Goal: Task Accomplishment & Management: Manage account settings

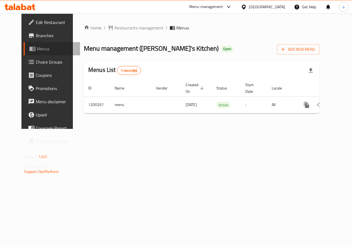
click at [37, 48] on span "Menus" at bounding box center [56, 48] width 39 height 7
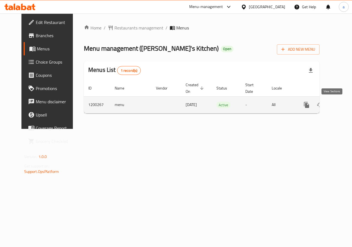
click at [343, 106] on icon "enhanced table" at bounding box center [346, 105] width 7 height 7
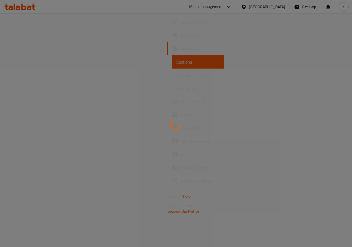
click at [180, 72] on div at bounding box center [176, 123] width 352 height 247
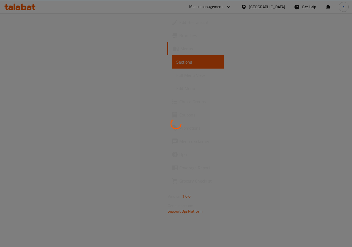
click at [127, 85] on div at bounding box center [176, 123] width 352 height 247
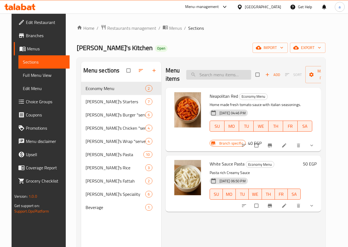
click at [196, 76] on input "search" at bounding box center [218, 75] width 65 height 10
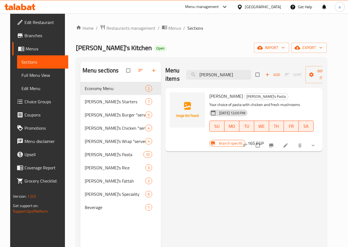
type input "alfredo"
click at [288, 143] on icon at bounding box center [286, 146] width 6 height 6
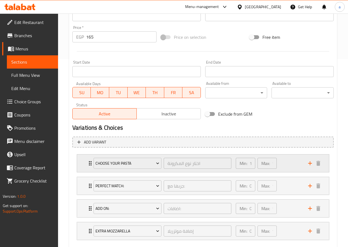
scroll to position [193, 0]
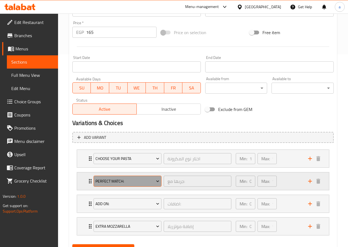
click at [132, 182] on span "Perfect Match:" at bounding box center [127, 181] width 64 height 7
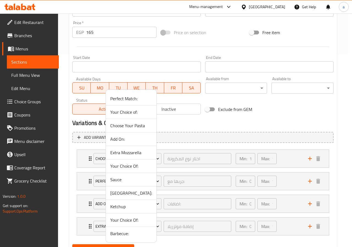
click at [158, 182] on div at bounding box center [176, 123] width 352 height 247
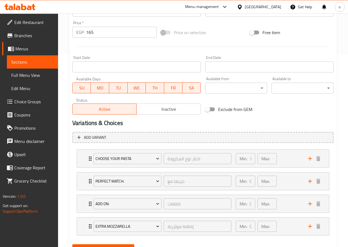
click at [31, 100] on span "Choice Groups" at bounding box center [33, 101] width 39 height 7
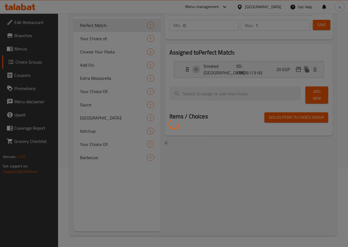
scroll to position [78, 0]
click at [104, 111] on div at bounding box center [174, 123] width 348 height 247
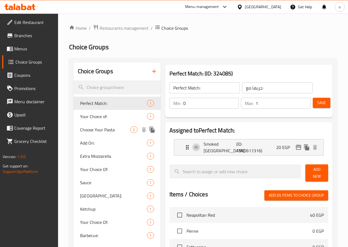
click at [102, 132] on span "Choose Your Pasta" at bounding box center [105, 129] width 51 height 7
type input "Choose Your Pasta"
type input "اختار نوع المكرونة"
type input "1"
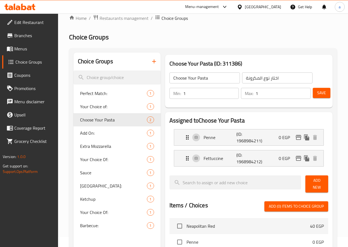
scroll to position [28, 0]
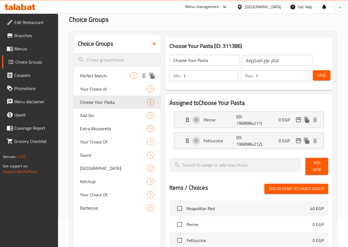
click at [97, 78] on span "Perfect Match:" at bounding box center [105, 75] width 51 height 7
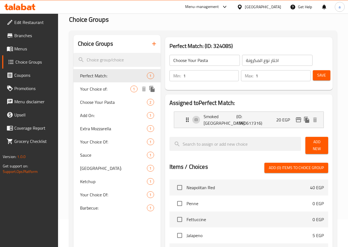
type input "Perfect Match:"
type input "جربها مع:"
type input "0"
click at [101, 117] on span "Add On:" at bounding box center [105, 115] width 51 height 7
type input "Add On:"
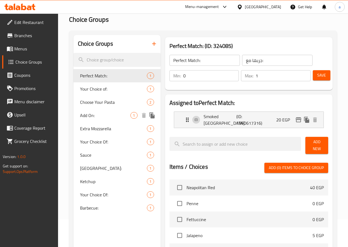
type input "اضافات:"
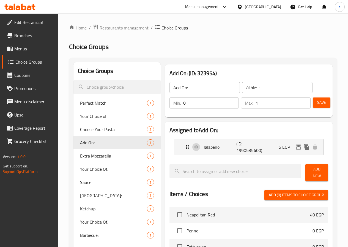
scroll to position [0, 0]
click at [25, 37] on span "Branches" at bounding box center [33, 35] width 39 height 7
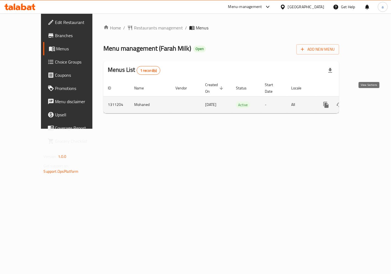
click at [368, 102] on icon "enhanced table" at bounding box center [365, 104] width 5 height 5
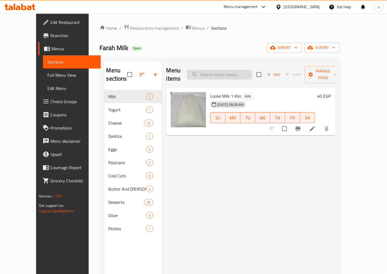
click at [227, 73] on input "search" at bounding box center [219, 75] width 65 height 10
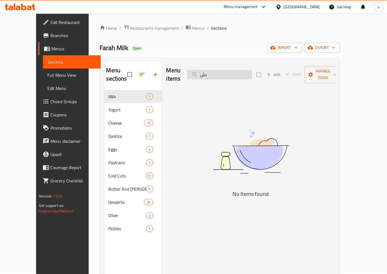
type input "ى"
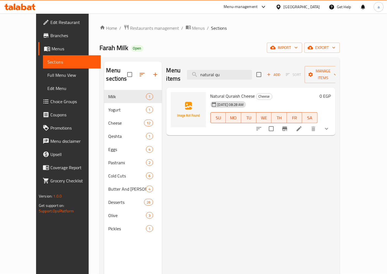
type input "natural qu"
click at [306, 124] on li at bounding box center [298, 129] width 15 height 10
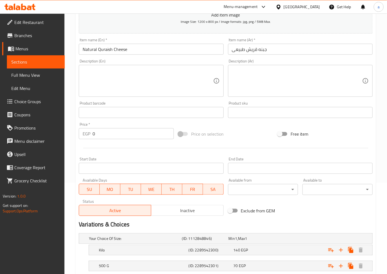
scroll to position [35, 0]
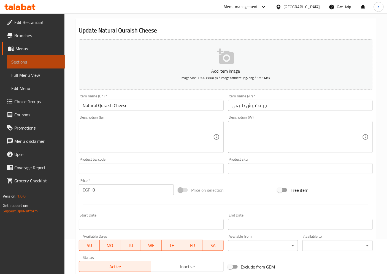
click at [39, 65] on link "Sections" at bounding box center [36, 61] width 58 height 13
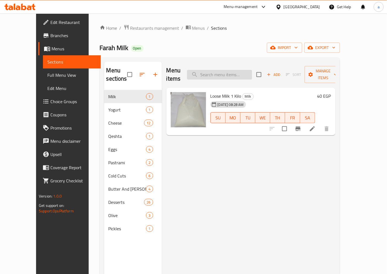
click at [221, 70] on input "search" at bounding box center [219, 75] width 65 height 10
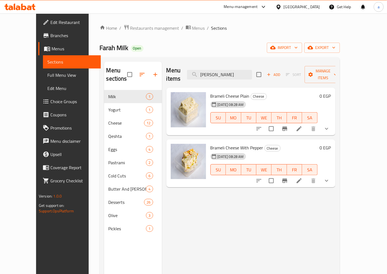
type input "bram"
click at [302, 125] on icon at bounding box center [298, 128] width 7 height 7
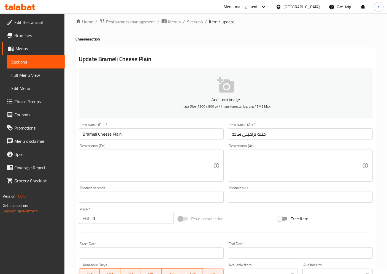
scroll to position [4, 0]
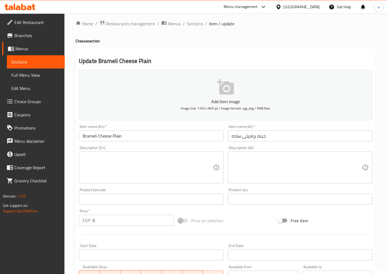
click at [33, 62] on span "Sections" at bounding box center [35, 62] width 49 height 7
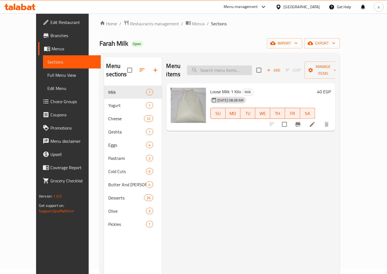
click at [209, 65] on input "search" at bounding box center [219, 70] width 65 height 10
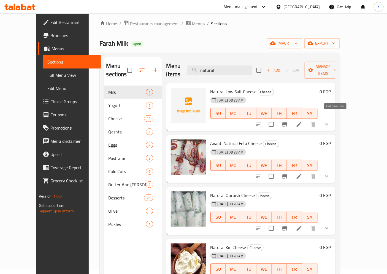
type input "natural"
click at [302, 121] on icon at bounding box center [298, 124] width 7 height 7
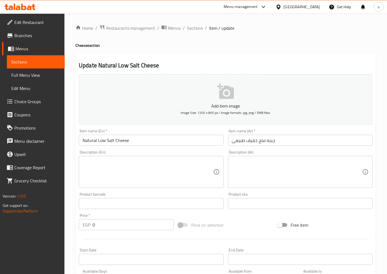
click at [116, 35] on div "Home / Restaurants management / Menus / Sections / item / update Cheese section…" at bounding box center [225, 215] width 300 height 382
click at [150, 25] on span "Restaurants management" at bounding box center [130, 28] width 49 height 7
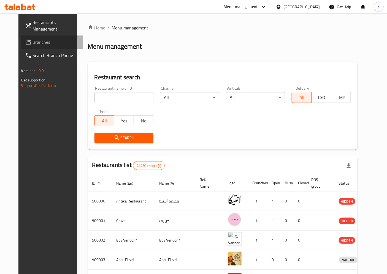
click at [33, 43] on span "Branches" at bounding box center [56, 42] width 46 height 7
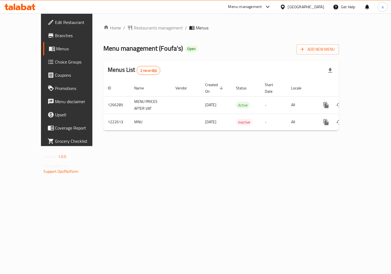
click at [55, 63] on span "Choice Groups" at bounding box center [78, 62] width 46 height 7
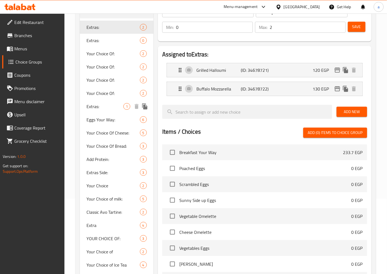
scroll to position [14, 0]
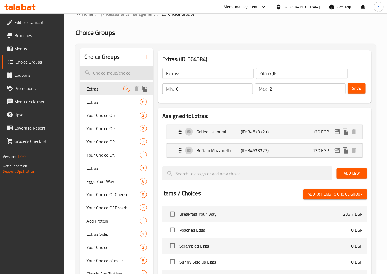
drag, startPoint x: 115, startPoint y: 84, endPoint x: 117, endPoint y: 79, distance: 5.7
click at [120, 73] on input "search" at bounding box center [116, 73] width 73 height 14
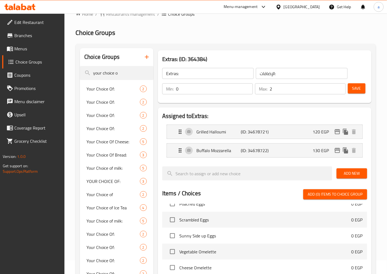
scroll to position [61, 0]
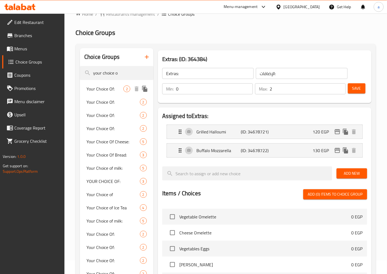
type input "your choice o"
click at [101, 89] on span "Your Choice Of:" at bounding box center [104, 89] width 37 height 7
type input "Your Choice Of:"
type input "إختيارك من:"
type input "1"
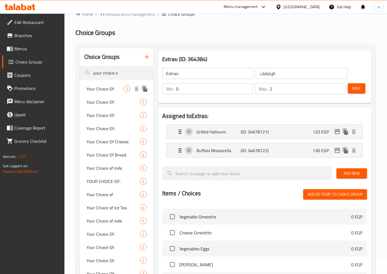
type input "1"
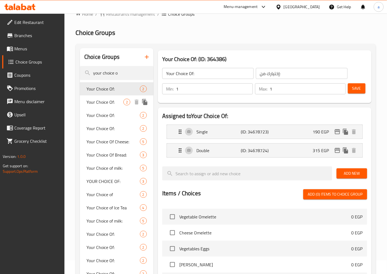
click at [96, 103] on span "Your Choice Of:" at bounding box center [104, 102] width 37 height 7
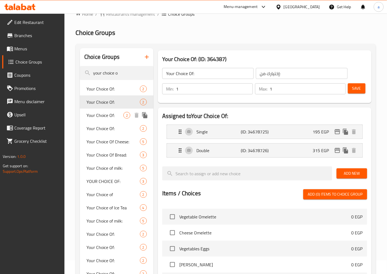
click at [96, 112] on span "Your Choice Of:" at bounding box center [104, 115] width 37 height 7
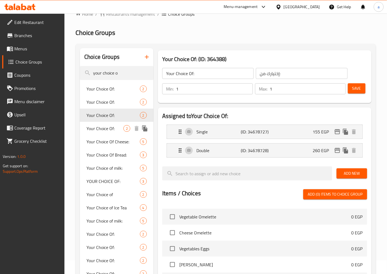
click at [108, 132] on div "Your Choice Of: 2" at bounding box center [116, 128] width 73 height 13
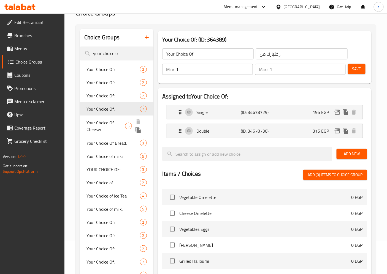
scroll to position [44, 0]
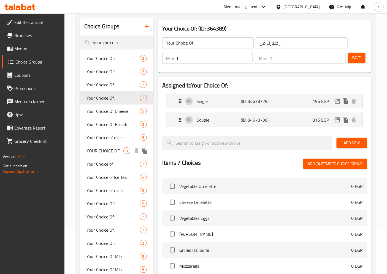
click at [108, 153] on span "YOUR CHOICE OF:" at bounding box center [104, 150] width 37 height 7
type input "YOUR CHOICE OF:"
type input "اختيارك من:"
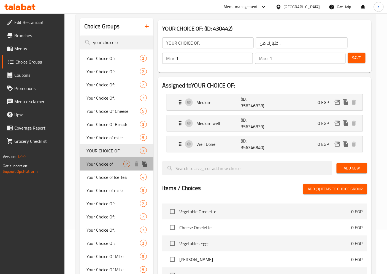
click at [111, 165] on span "Your Choice of" at bounding box center [104, 164] width 37 height 7
type input "Your Choice of"
type input "اختيارك من"
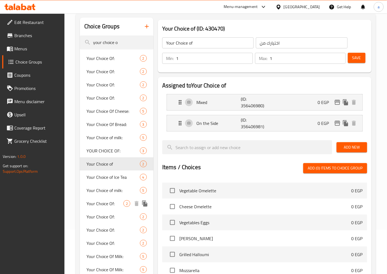
click at [107, 205] on span "Your Choice Of:" at bounding box center [104, 203] width 37 height 7
type input "Your Choice Of:"
type input "إختيارك من:"
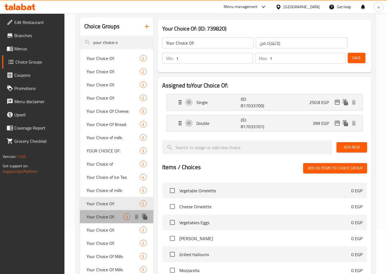
click at [110, 221] on div "Your Choice Of: 2" at bounding box center [116, 216] width 73 height 13
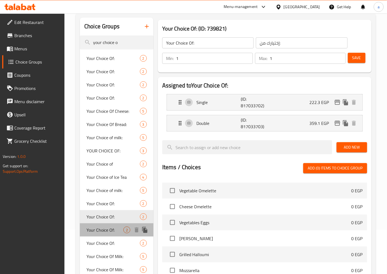
click at [109, 229] on span "Your Choice Of:" at bounding box center [104, 230] width 37 height 7
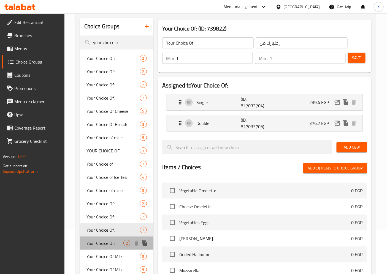
click at [109, 245] on span "Your Choice Of:" at bounding box center [104, 243] width 37 height 7
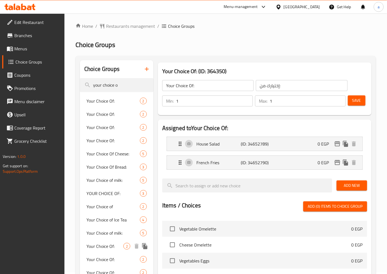
scroll to position [0, 0]
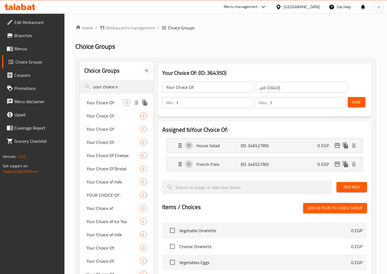
click at [108, 103] on span "Your Choice Of:" at bounding box center [104, 102] width 37 height 7
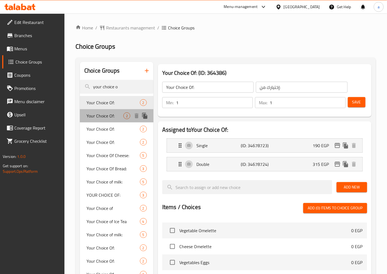
click at [107, 110] on div "Your Choice Of: 2" at bounding box center [116, 115] width 73 height 13
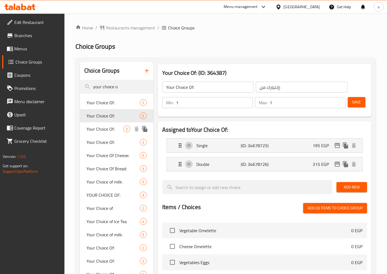
click at [110, 126] on span "Your Choice Of:" at bounding box center [104, 129] width 37 height 7
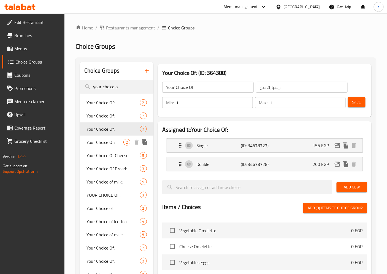
click at [110, 142] on span "Your Choice Of:" at bounding box center [104, 142] width 37 height 7
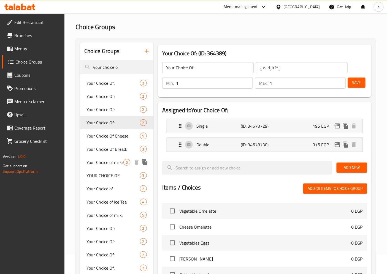
scroll to position [31, 0]
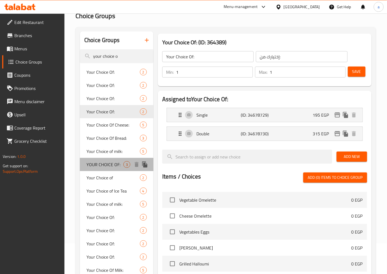
click at [114, 169] on div "YOUR CHOICE OF: 3" at bounding box center [116, 164] width 73 height 13
type input "YOUR CHOICE OF:"
type input "اختيارك من:"
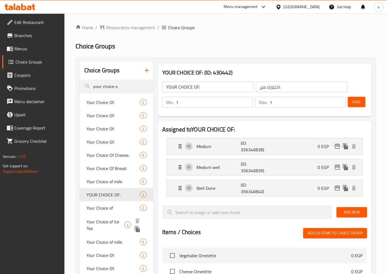
scroll to position [0, 0]
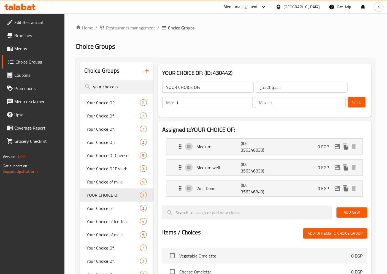
click at [42, 211] on div "Edit Restaurant Branches Menus Choice Groups Coupons Promotions Menu disclaimer…" at bounding box center [32, 150] width 65 height 274
click at [32, 61] on span "Choice Groups" at bounding box center [37, 62] width 45 height 7
click at [111, 27] on span "Restaurants management" at bounding box center [130, 27] width 49 height 7
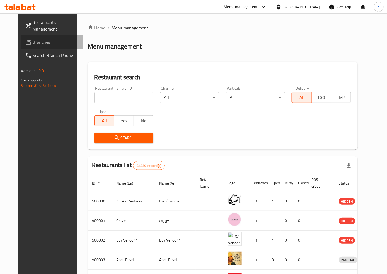
click at [33, 43] on span "Branches" at bounding box center [56, 42] width 46 height 7
